Goal: Task Accomplishment & Management: Use online tool/utility

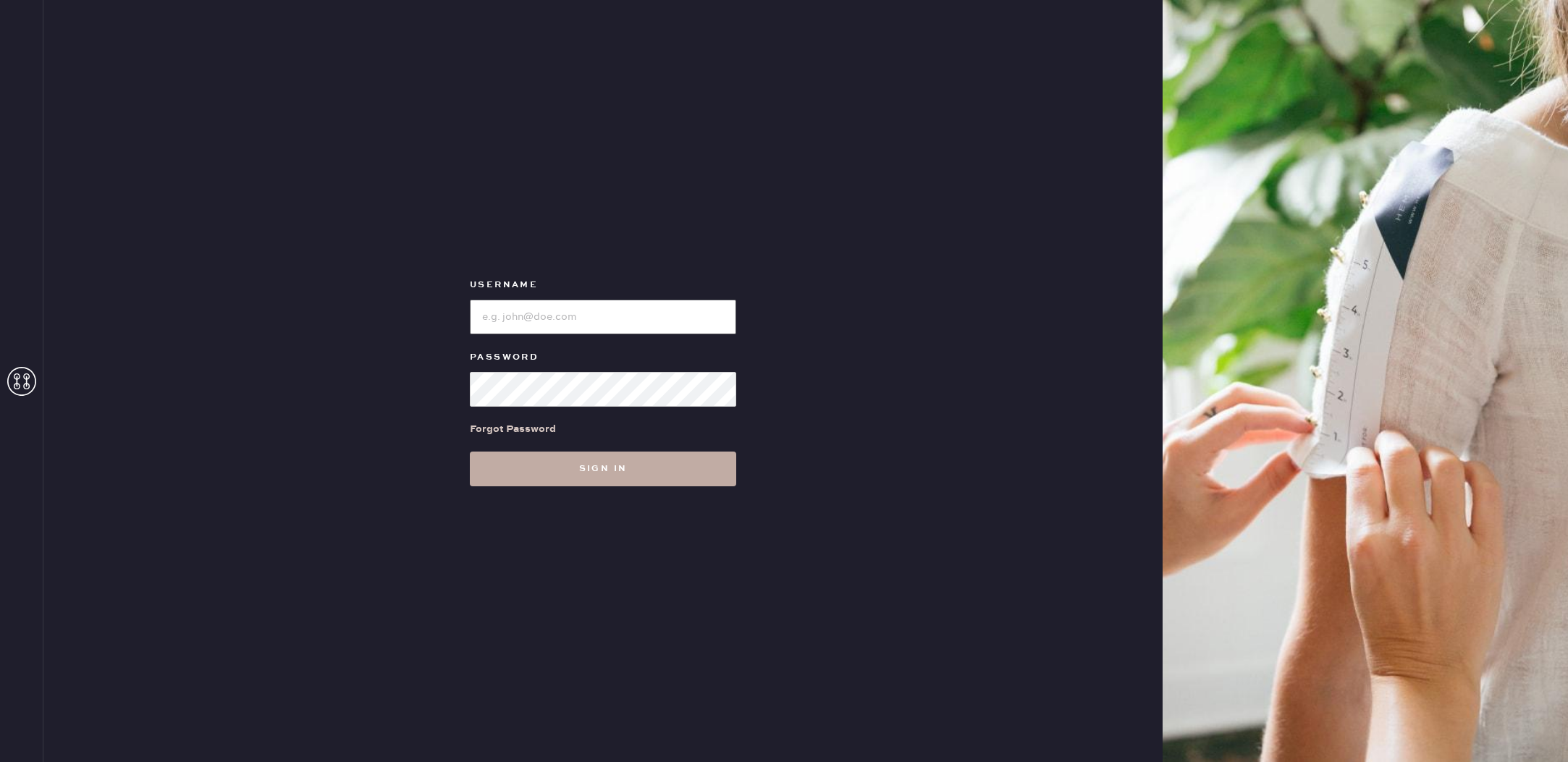
type input "reformationbroadwayplaza"
click at [643, 481] on button "Sign in" at bounding box center [603, 469] width 267 height 35
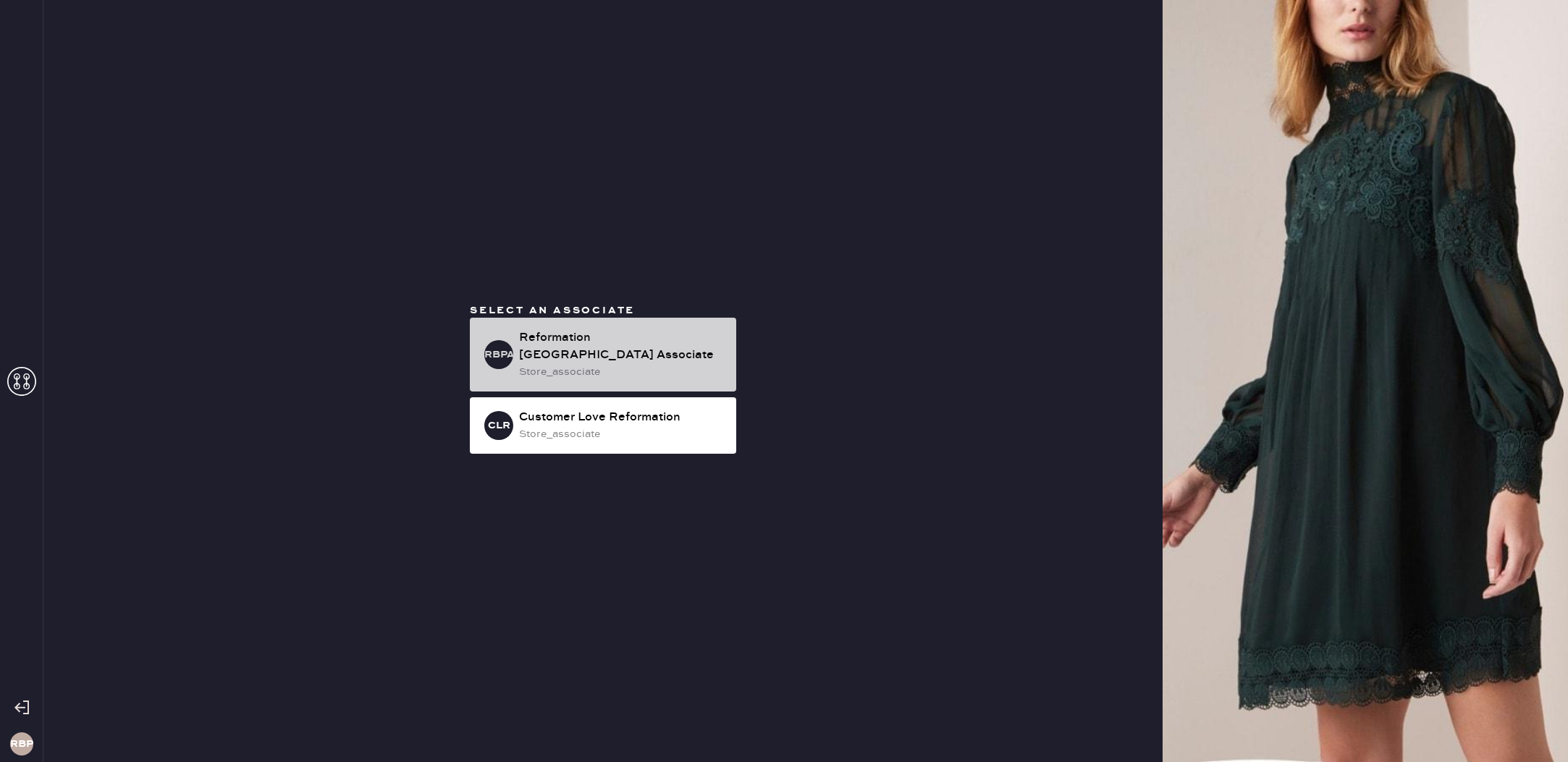
click at [571, 367] on div "store_associate" at bounding box center [621, 372] width 206 height 16
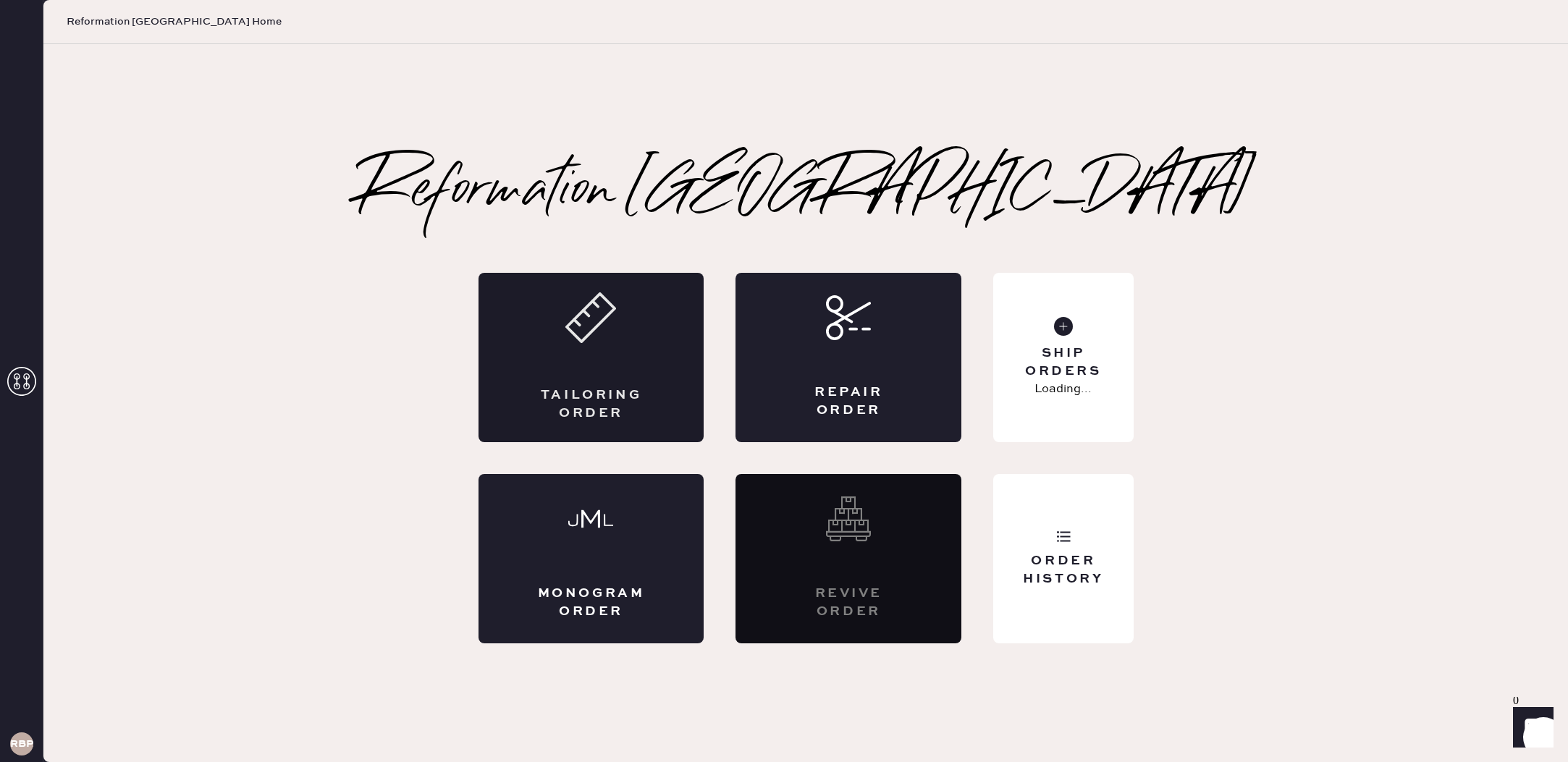
click at [663, 359] on div "Tailoring Order" at bounding box center [592, 358] width 226 height 170
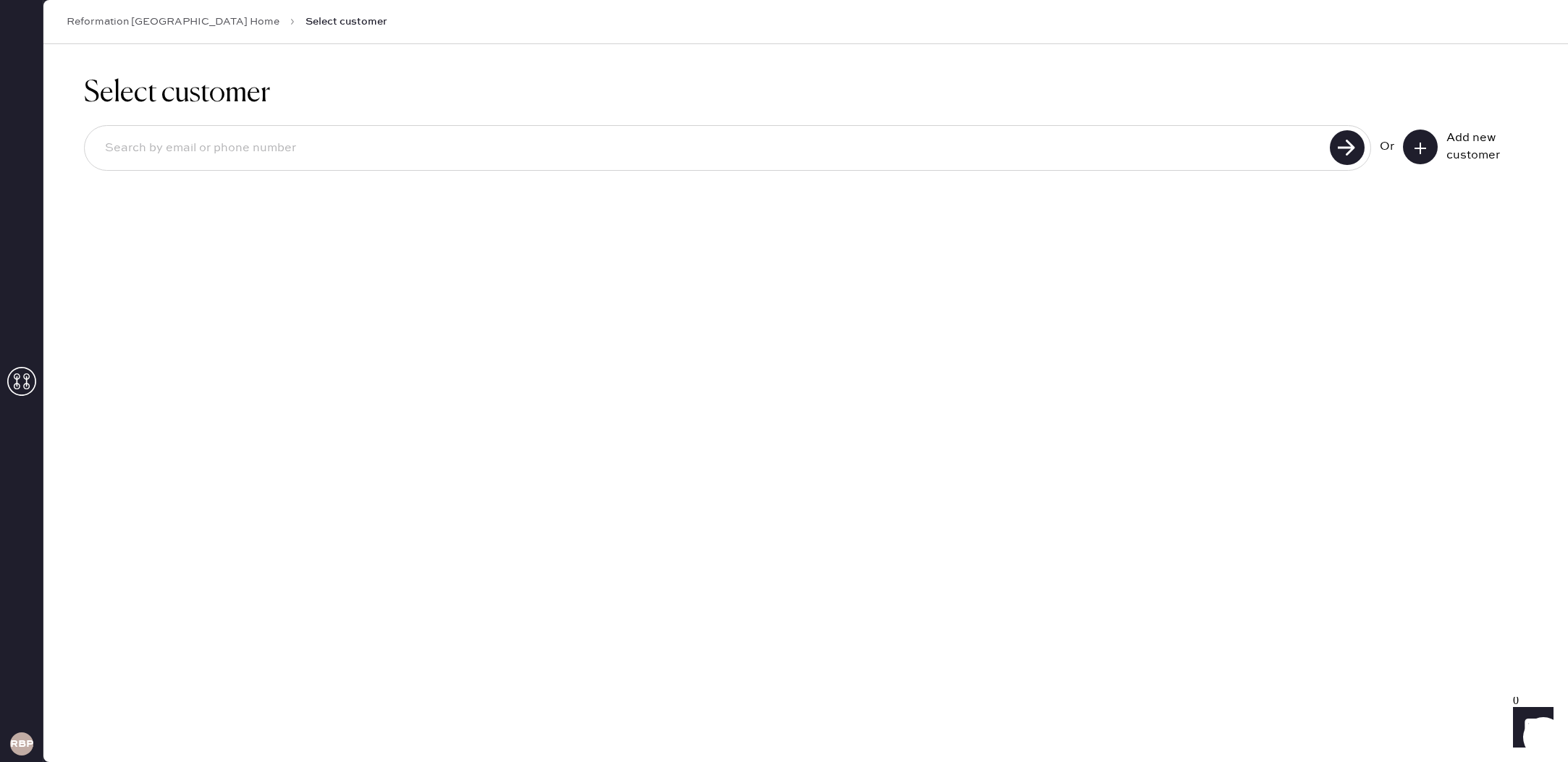
click at [208, 24] on link "Reformation [GEOGRAPHIC_DATA] Home" at bounding box center [172, 22] width 213 height 15
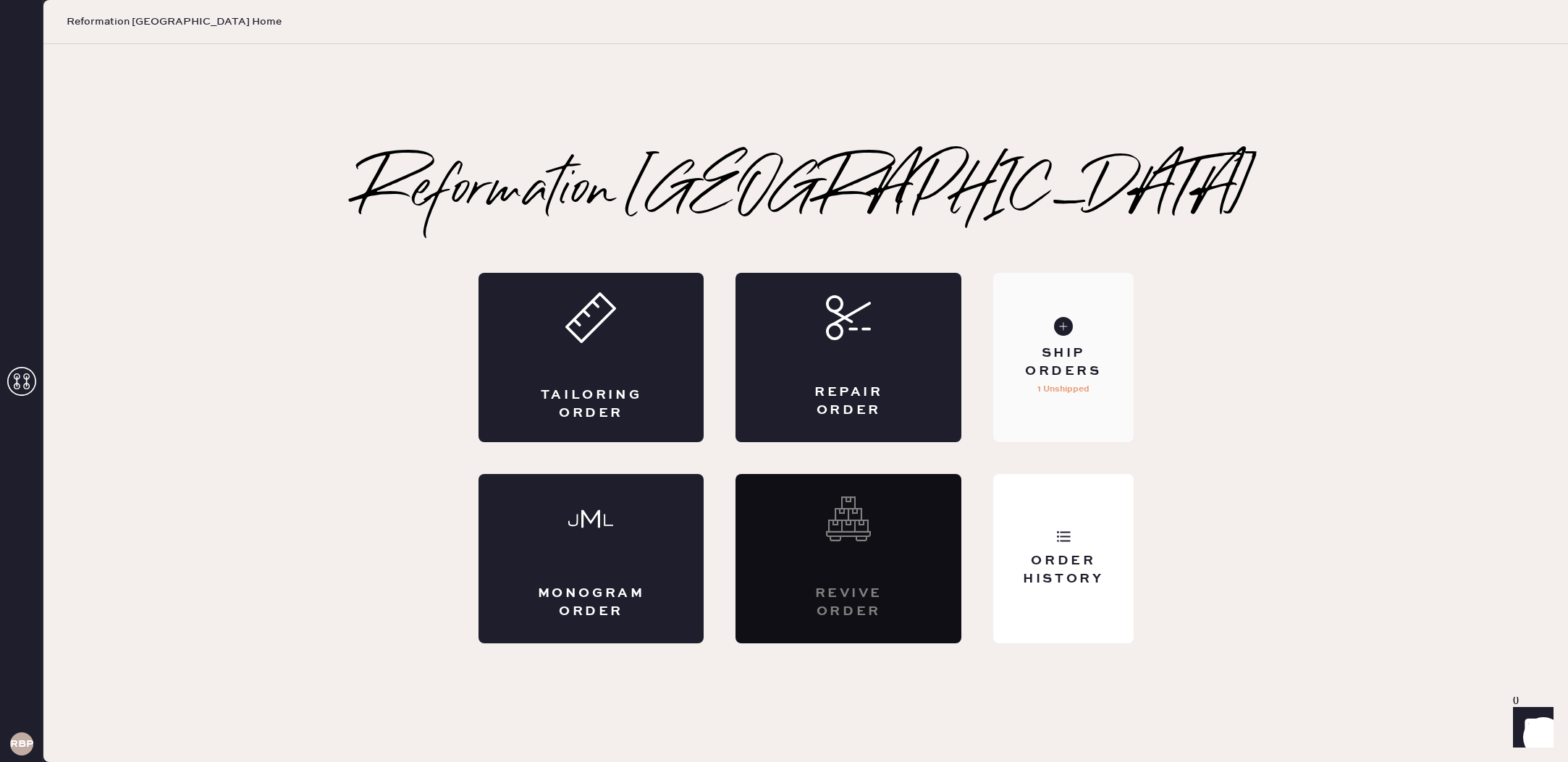
click at [1053, 372] on div "Ship Orders" at bounding box center [1063, 362] width 116 height 36
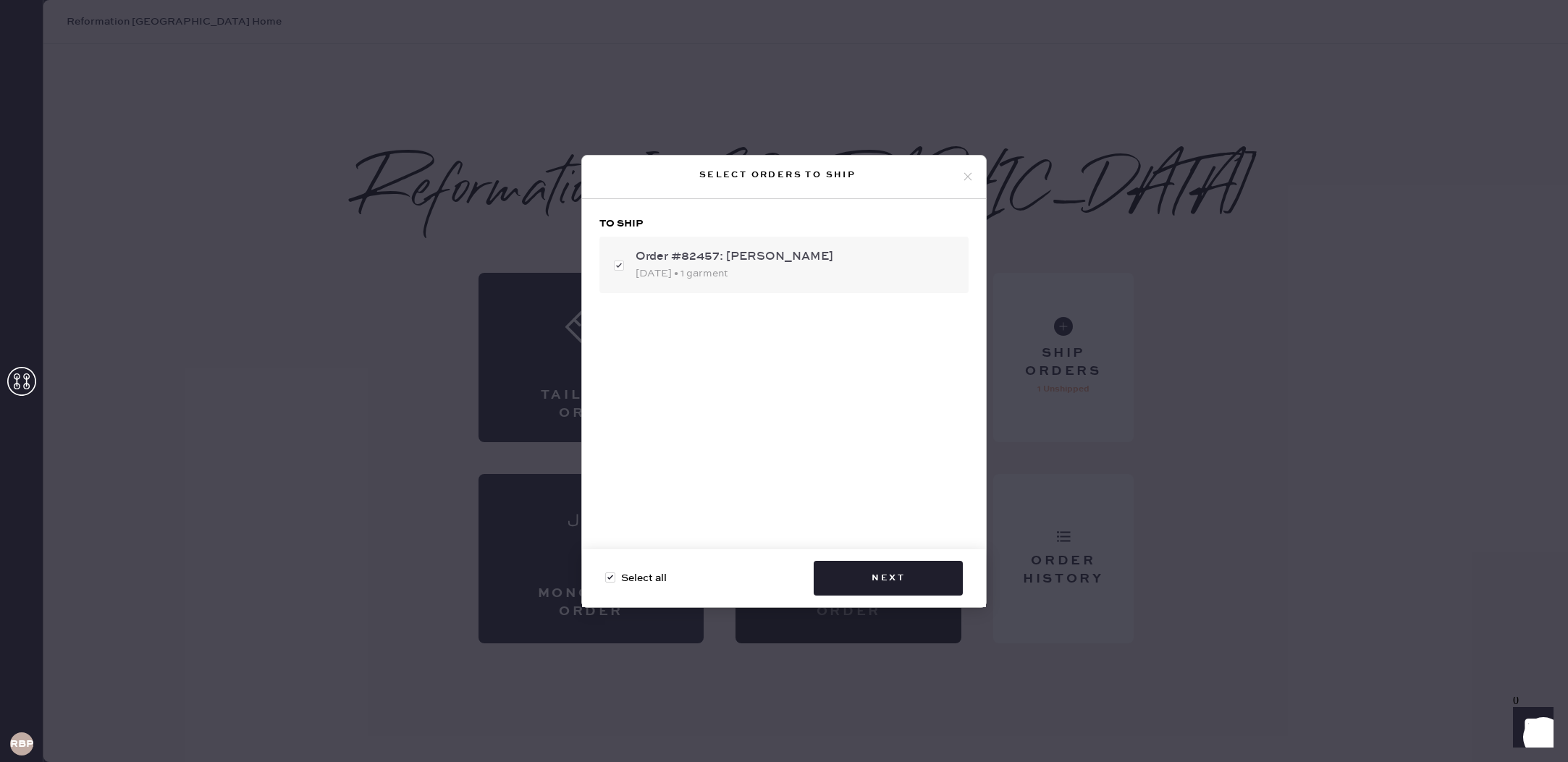
click at [815, 261] on div "Order #82457: [PERSON_NAME]" at bounding box center [796, 257] width 321 height 17
checkbox input "false"
click at [815, 261] on div "Order #82457: [PERSON_NAME]" at bounding box center [796, 257] width 321 height 17
checkbox input "true"
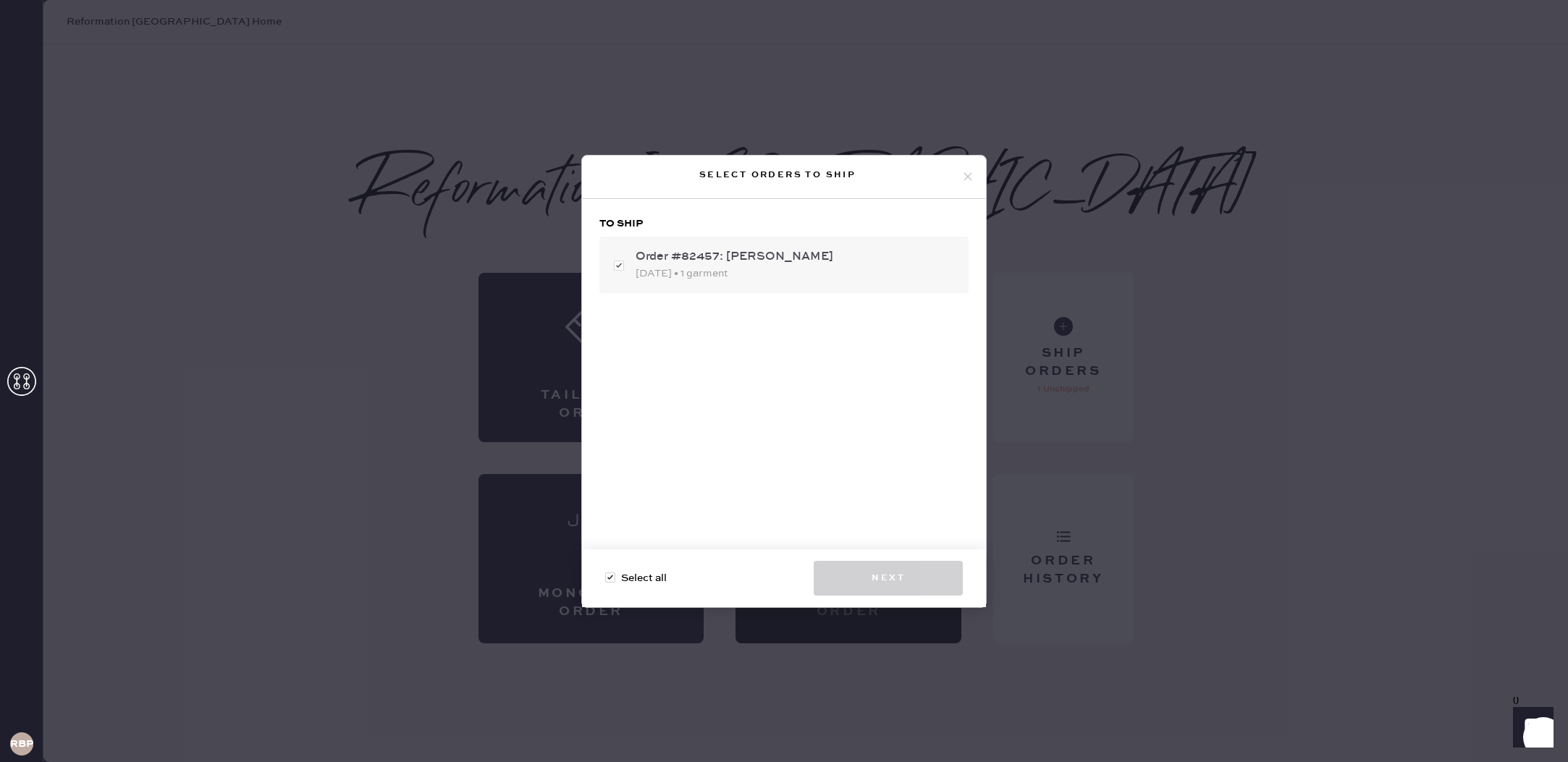
checkbox input "true"
click at [906, 577] on button "Next" at bounding box center [888, 578] width 149 height 35
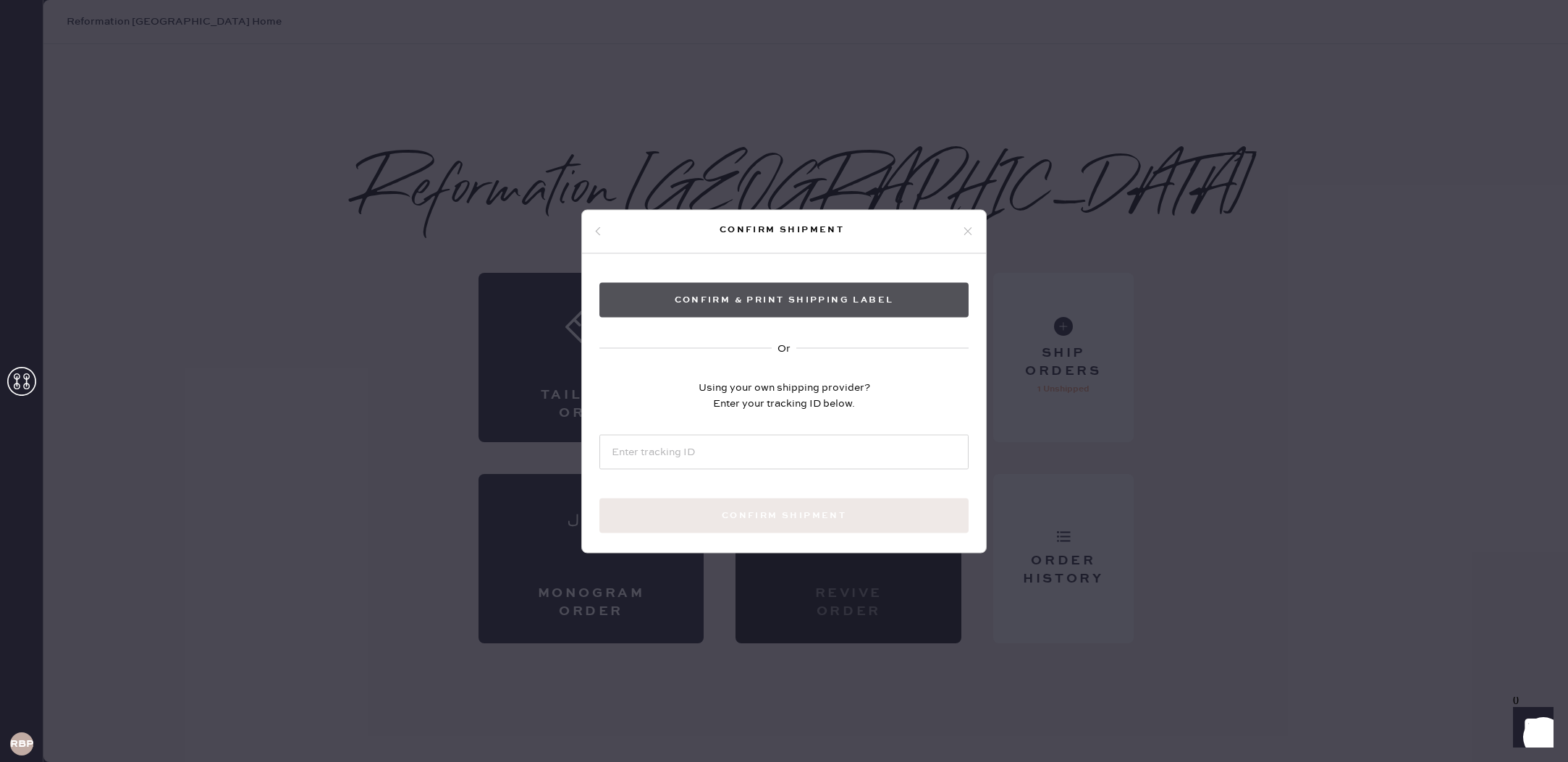
click at [825, 296] on button "Confirm & Print shipping label" at bounding box center [784, 300] width 369 height 35
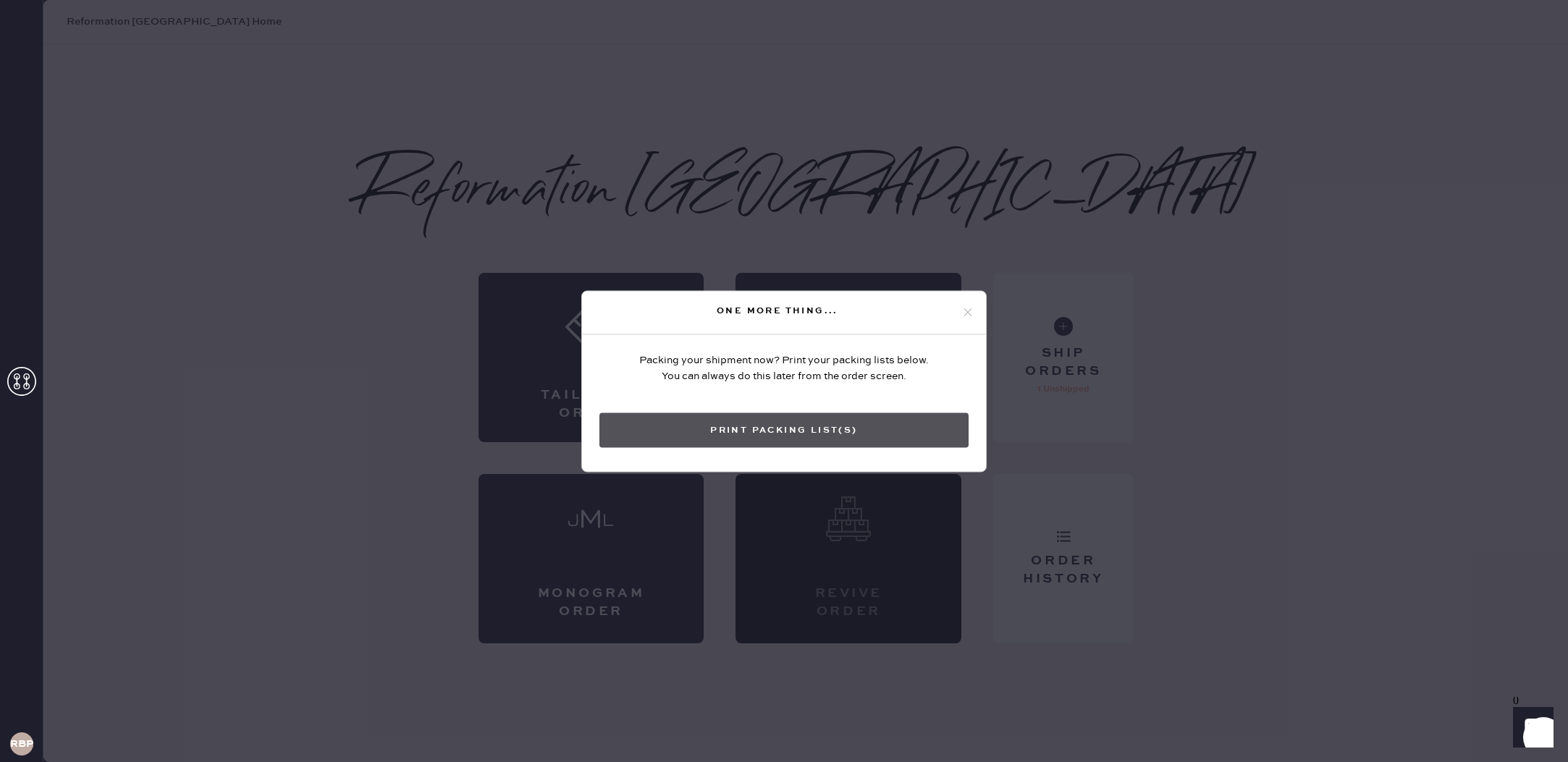
click at [812, 427] on button "Print Packing List(s)" at bounding box center [784, 430] width 369 height 35
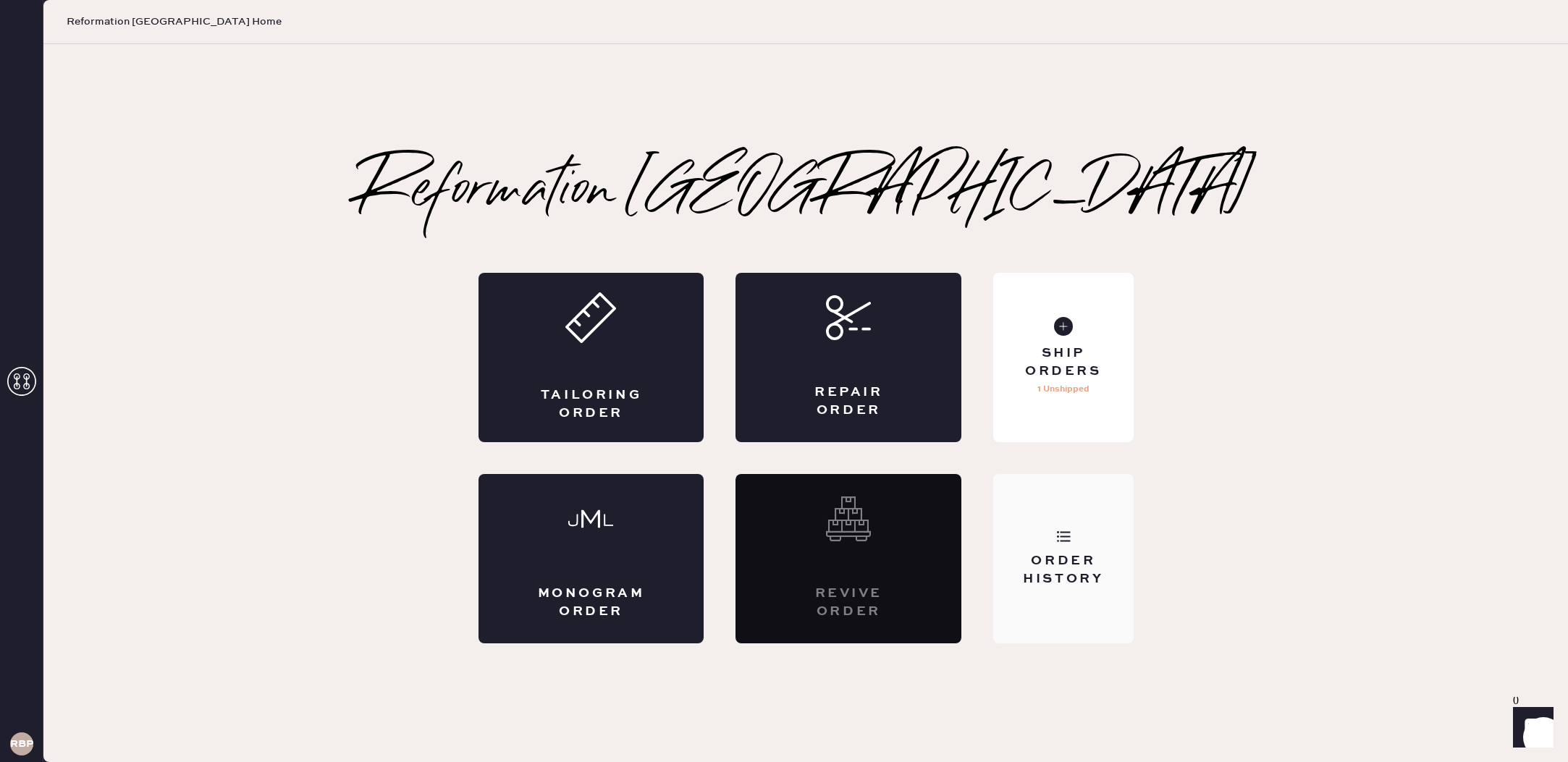
click at [1064, 607] on div "Order History" at bounding box center [1063, 559] width 140 height 170
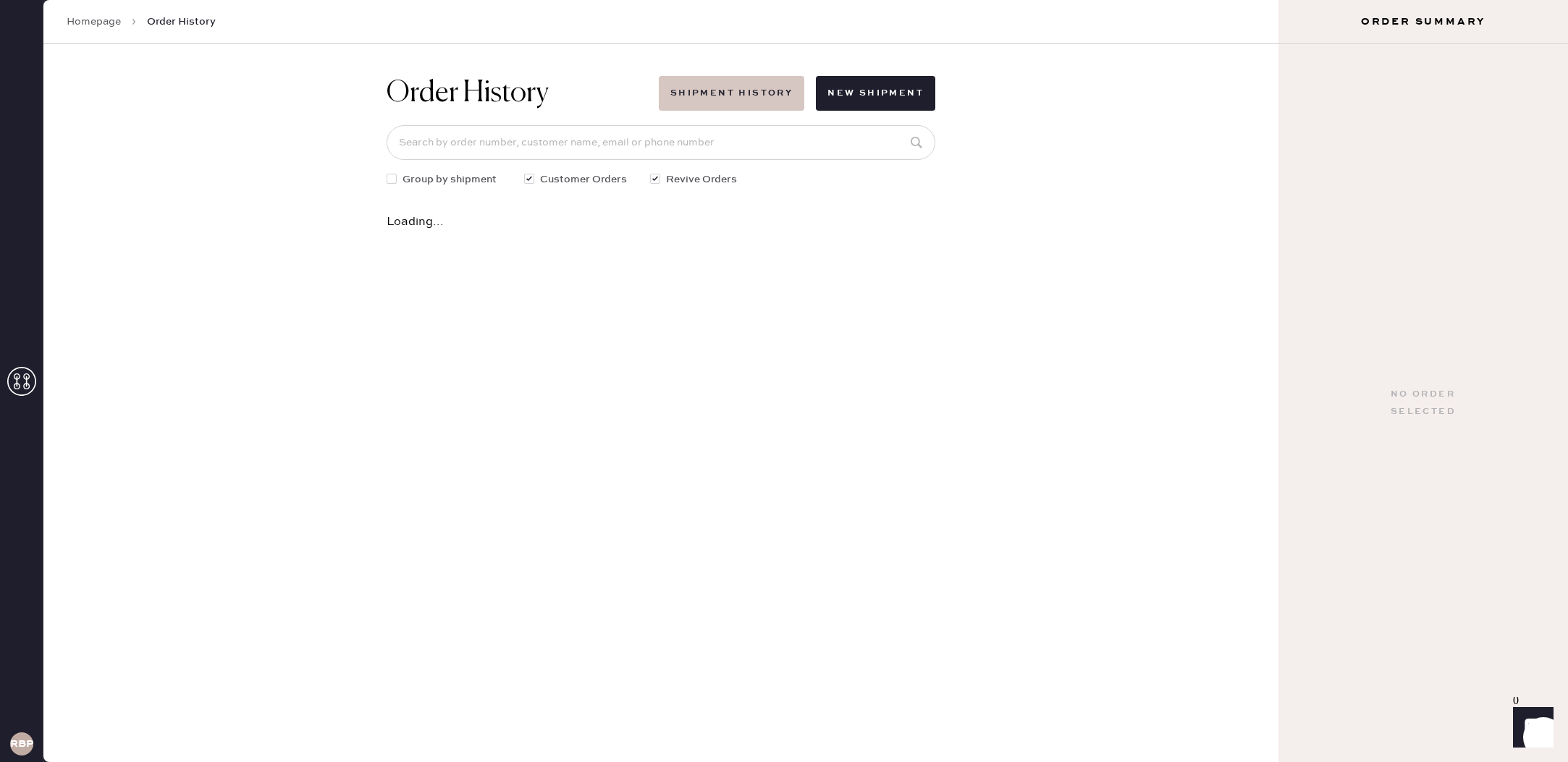
click at [753, 107] on button "Shipment History" at bounding box center [732, 94] width 145 height 35
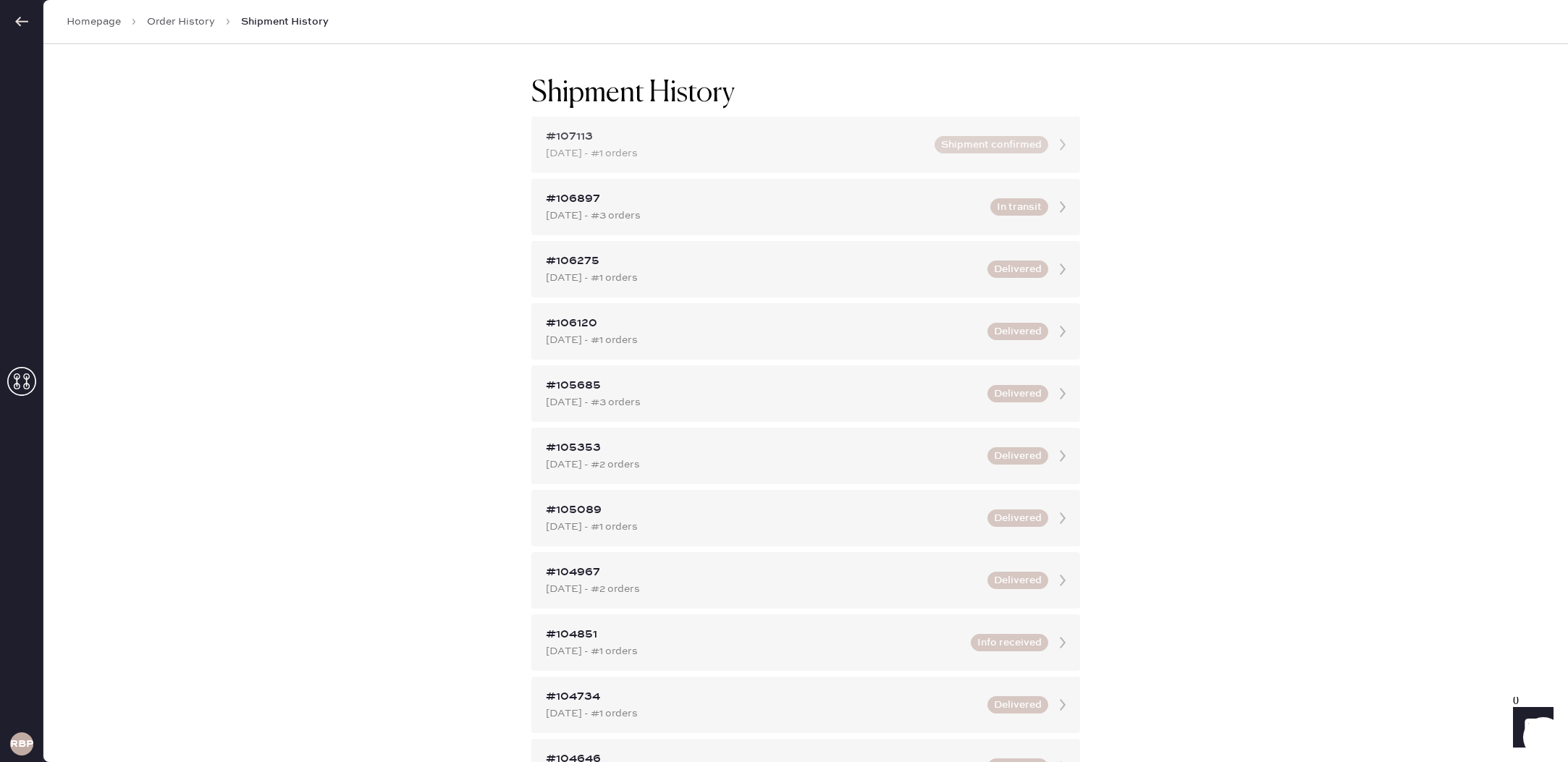
click at [701, 158] on div "[DATE] - #1 orders" at bounding box center [736, 153] width 380 height 16
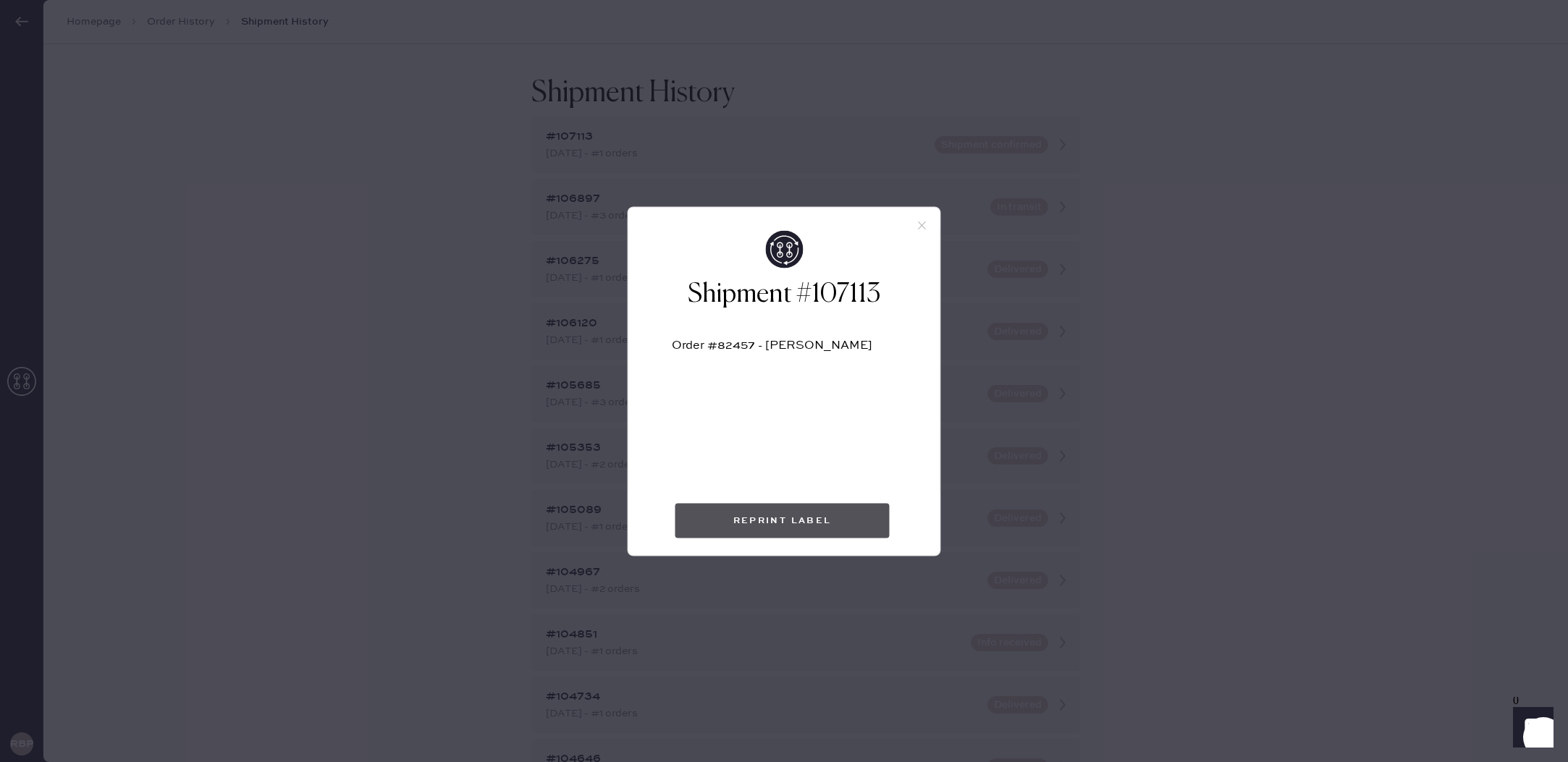
click at [808, 518] on button "Reprint Label" at bounding box center [782, 521] width 214 height 35
